Goal: Find contact information: Find contact information

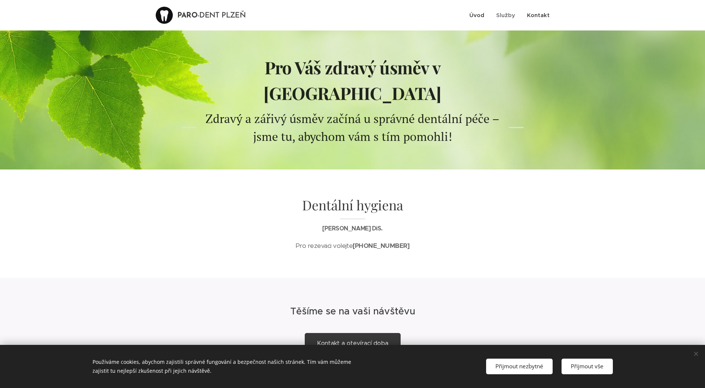
click at [532, 16] on span "Kontakt" at bounding box center [538, 15] width 23 height 7
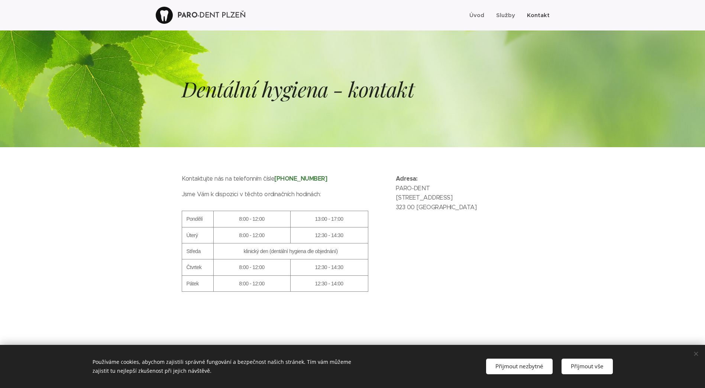
scroll to position [0, 0]
